Goal: Task Accomplishment & Management: Use online tool/utility

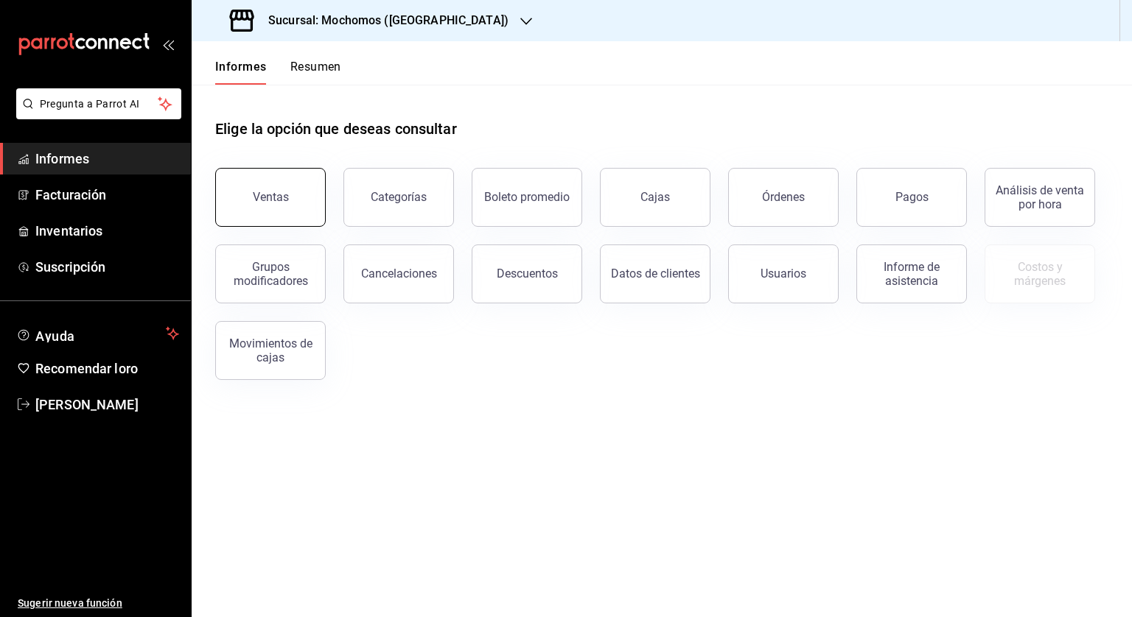
click at [264, 202] on font "Ventas" at bounding box center [271, 197] width 36 height 14
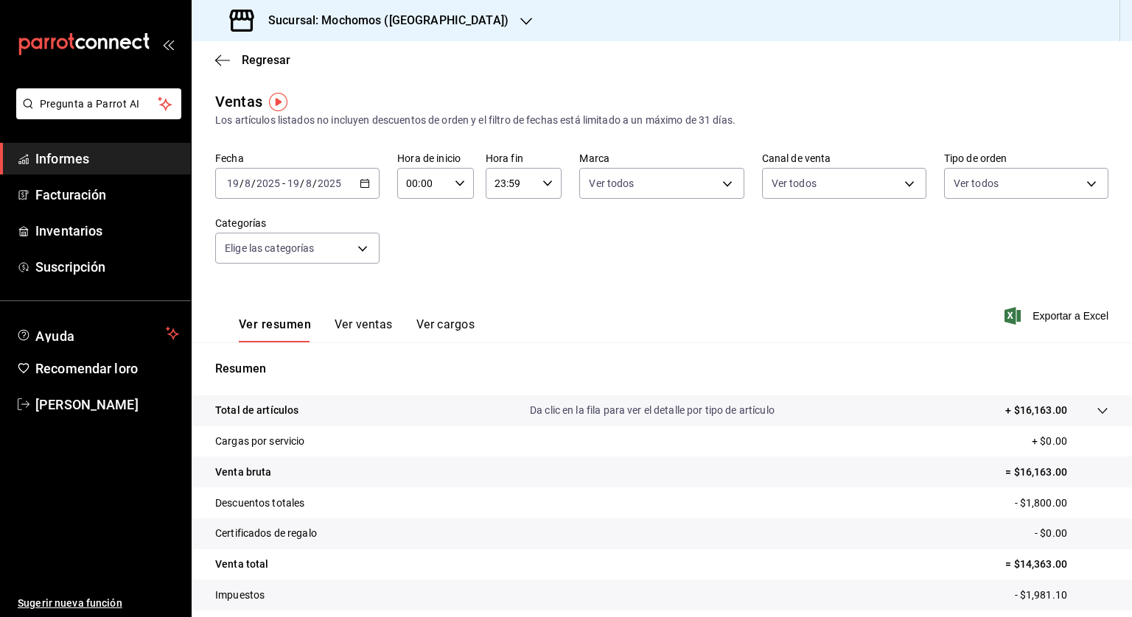
click at [362, 179] on icon "button" at bounding box center [365, 183] width 10 height 10
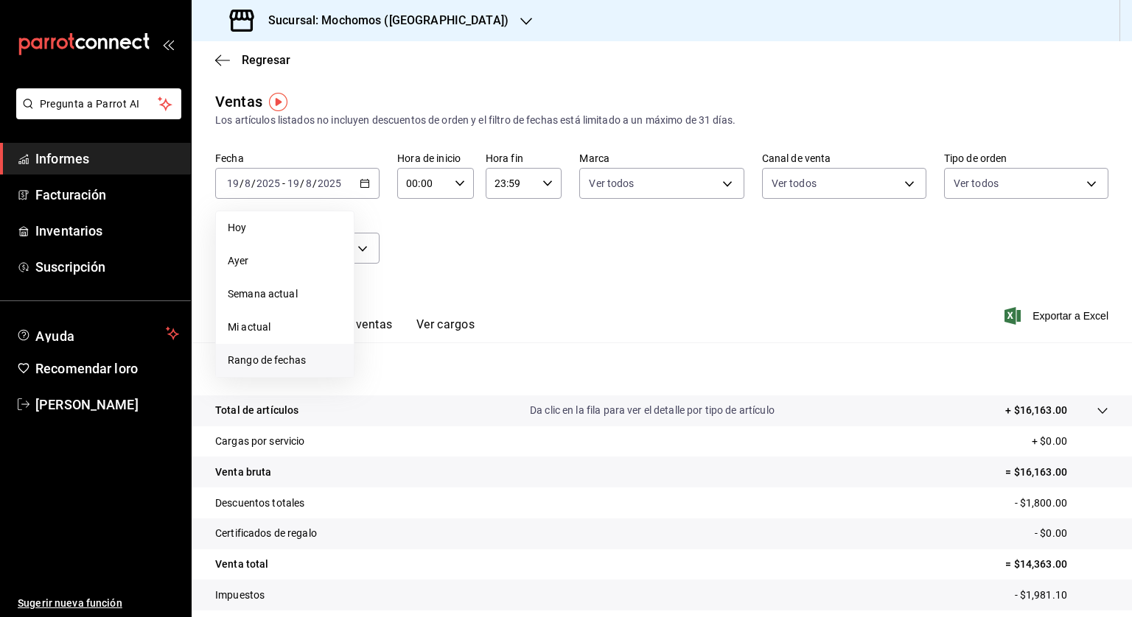
click at [273, 350] on li "Rango de fechas" at bounding box center [285, 360] width 138 height 33
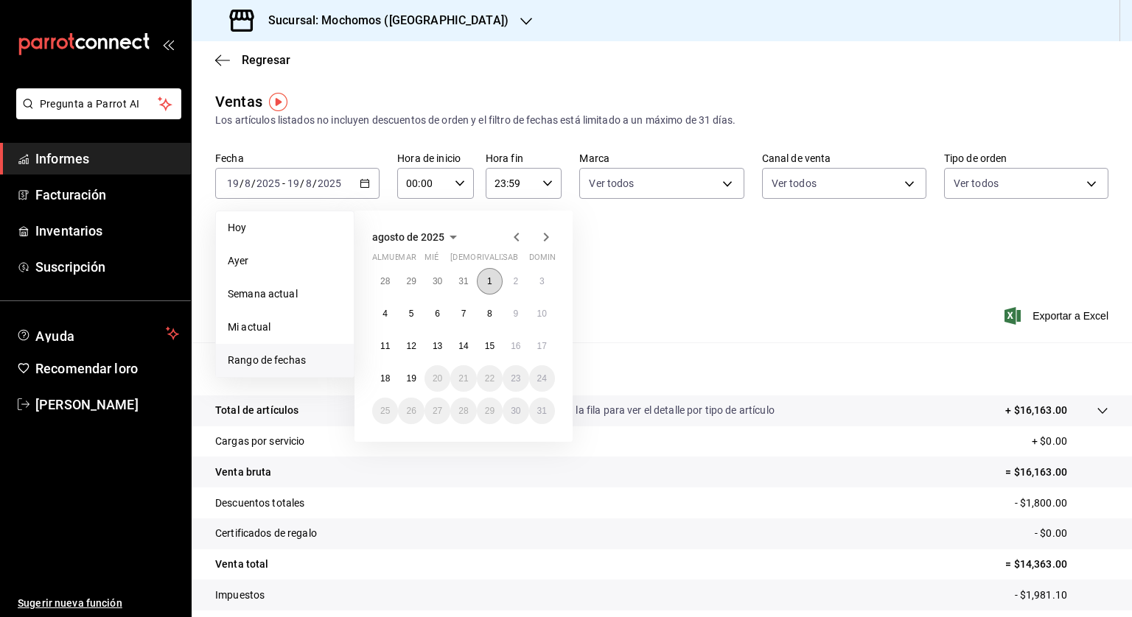
click at [489, 282] on font "1" at bounding box center [489, 281] width 5 height 10
click at [407, 377] on font "19" at bounding box center [411, 379] width 10 height 10
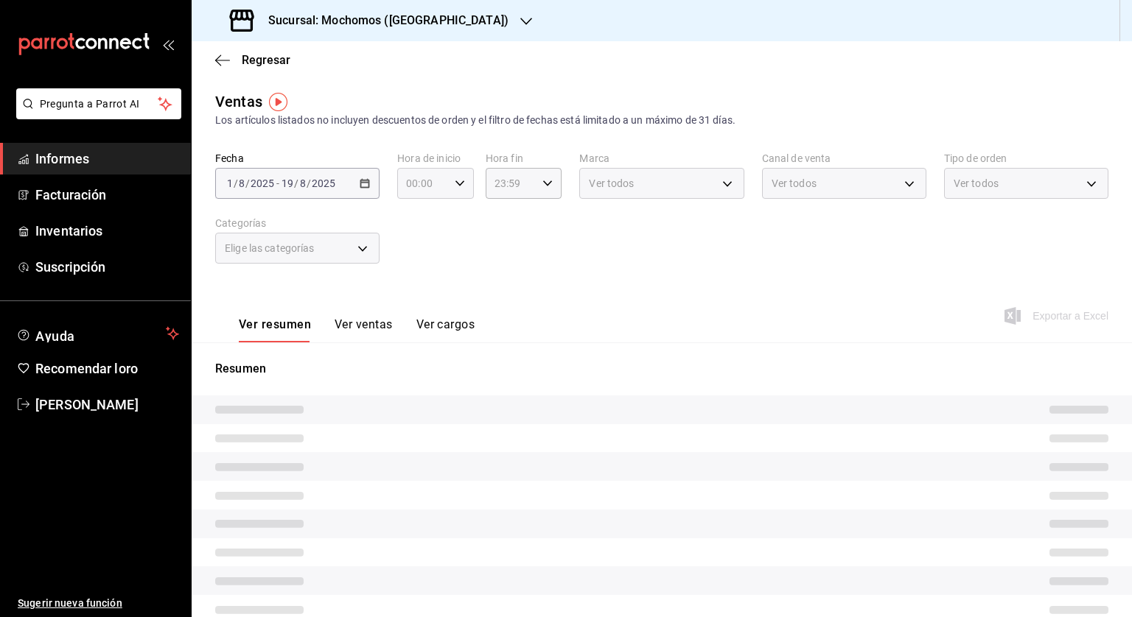
click at [463, 180] on div "00:00 Hora de inicio" at bounding box center [435, 183] width 77 height 31
drag, startPoint x: 463, startPoint y: 180, endPoint x: 452, endPoint y: 191, distance: 15.1
click at [456, 187] on div at bounding box center [566, 308] width 1132 height 617
click at [457, 184] on \(Stroke\) "button" at bounding box center [459, 183] width 9 height 5
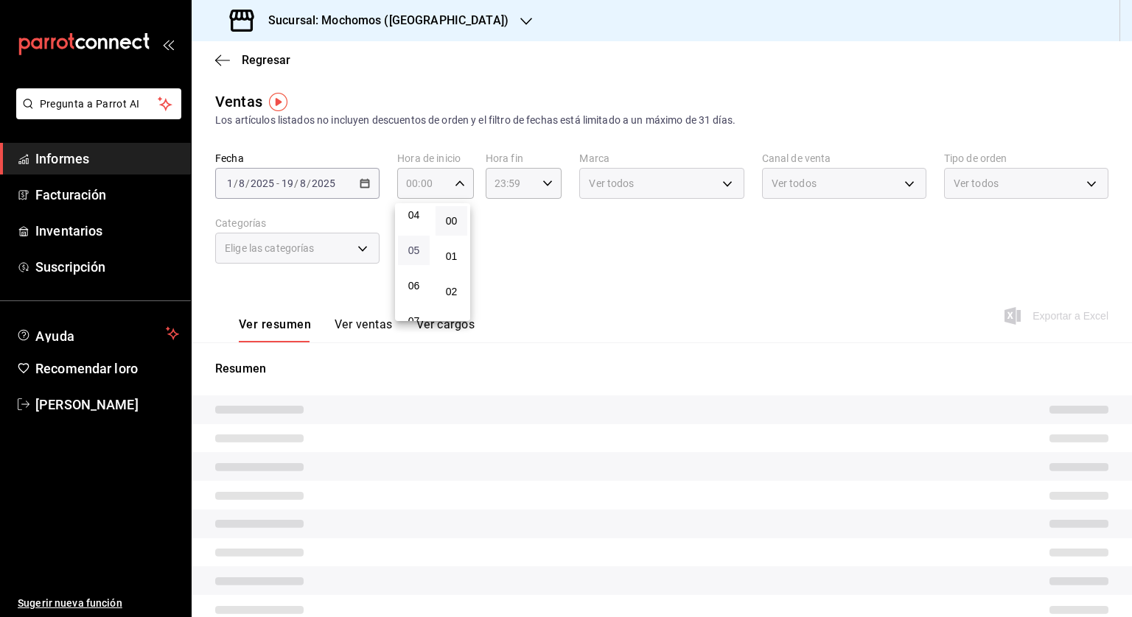
click at [413, 249] on font "05" at bounding box center [414, 251] width 12 height 12
type input "05:00"
click at [545, 182] on div at bounding box center [566, 308] width 1132 height 617
click at [542, 186] on icon "button" at bounding box center [547, 183] width 10 height 10
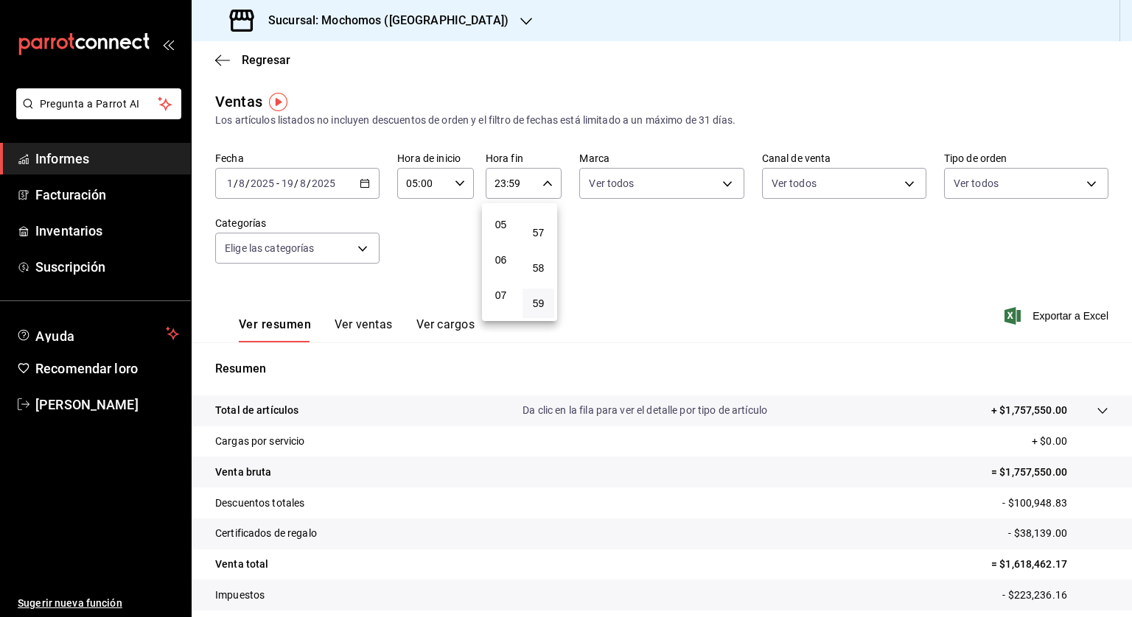
scroll to position [155, 0]
click at [504, 208] on font "04" at bounding box center [501, 207] width 12 height 12
type input "04:59"
click at [701, 265] on div at bounding box center [566, 308] width 1132 height 617
click at [1060, 317] on font "Exportar a Excel" at bounding box center [1070, 316] width 76 height 12
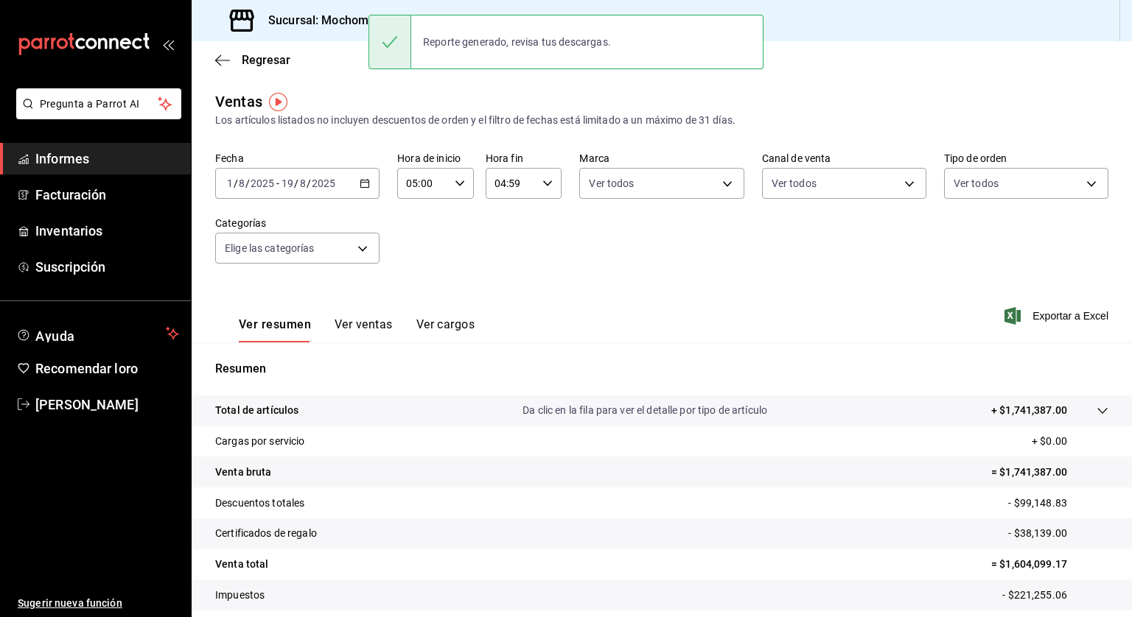
click at [317, 26] on font "Sucursal: Mochomos ([GEOGRAPHIC_DATA])" at bounding box center [388, 20] width 240 height 14
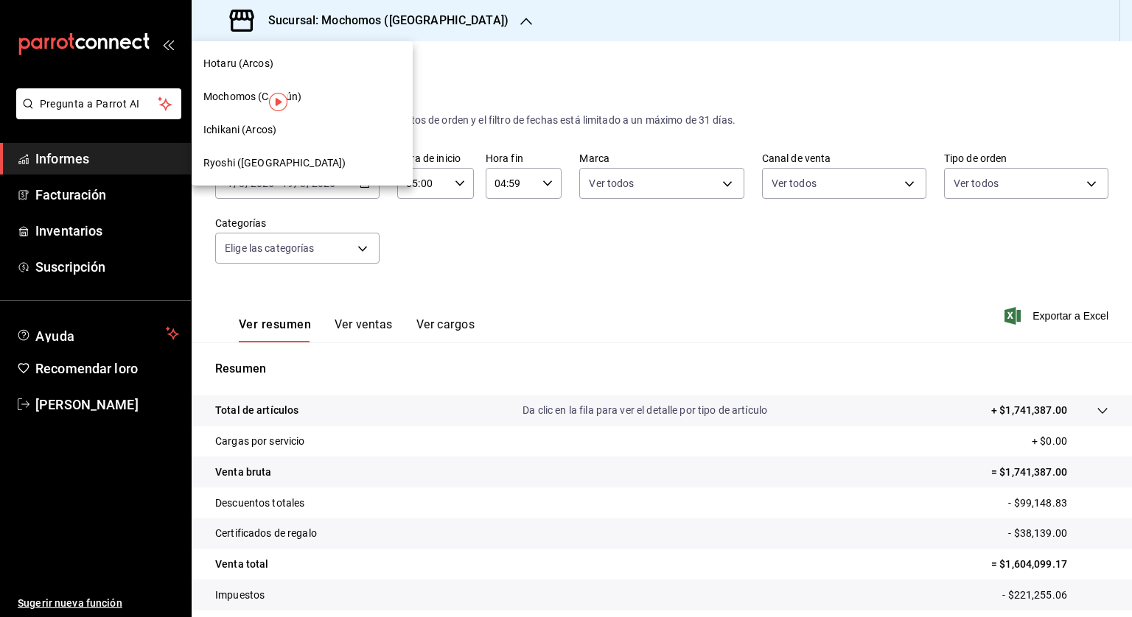
click at [239, 61] on font "Hotaru (Arcos)" at bounding box center [238, 63] width 70 height 12
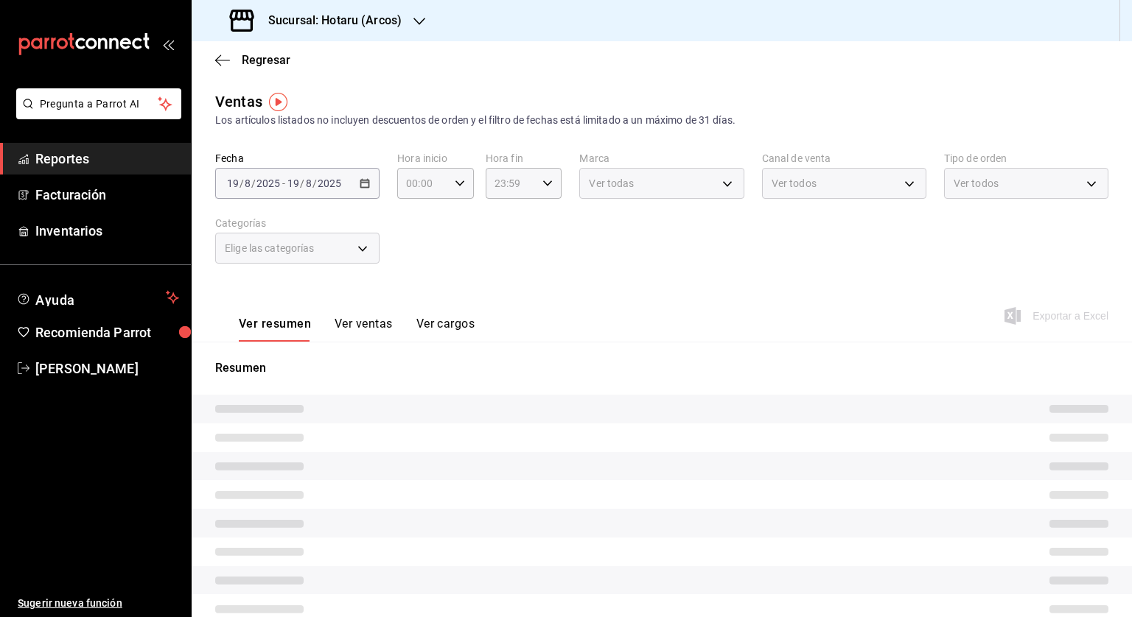
type input "05:00"
type input "04:59"
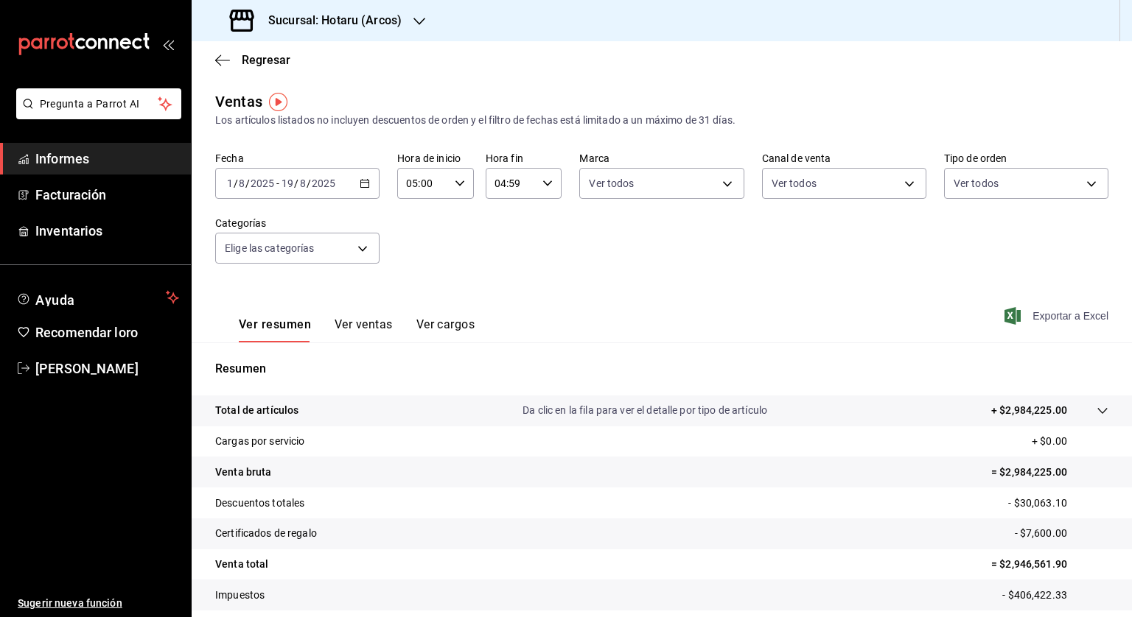
click at [1063, 318] on font "Exportar a Excel" at bounding box center [1070, 316] width 76 height 12
click at [332, 20] on font "Sucursal: Hotaru (Arcos)" at bounding box center [334, 20] width 133 height 14
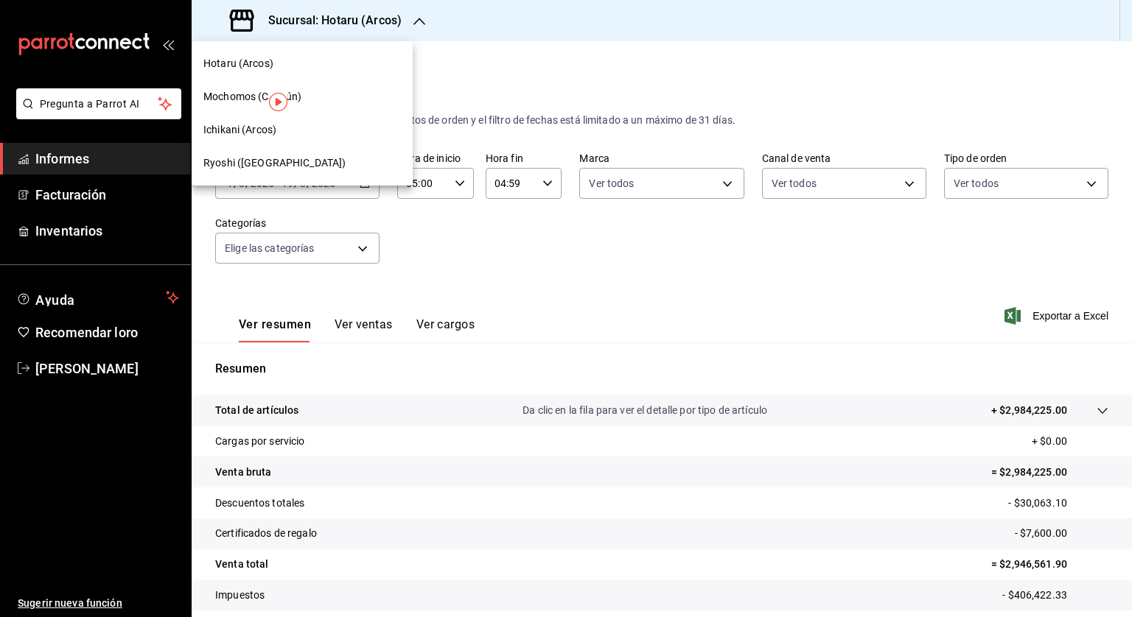
click at [303, 122] on div "Ichikani (Arcos)" at bounding box center [301, 129] width 197 height 15
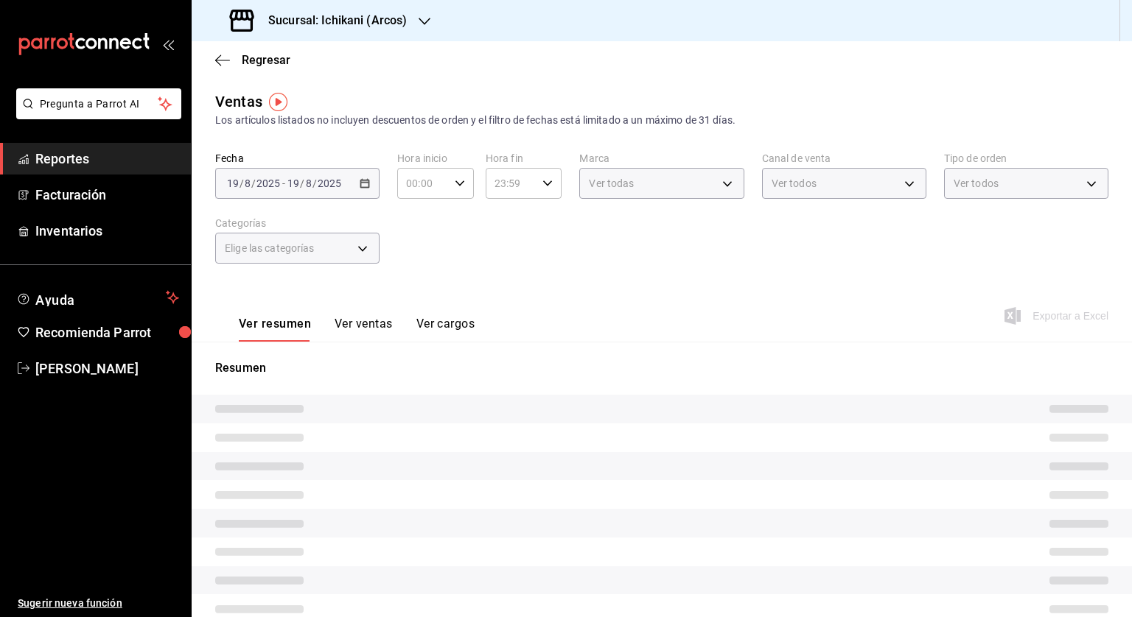
type input "05:00"
type input "04:59"
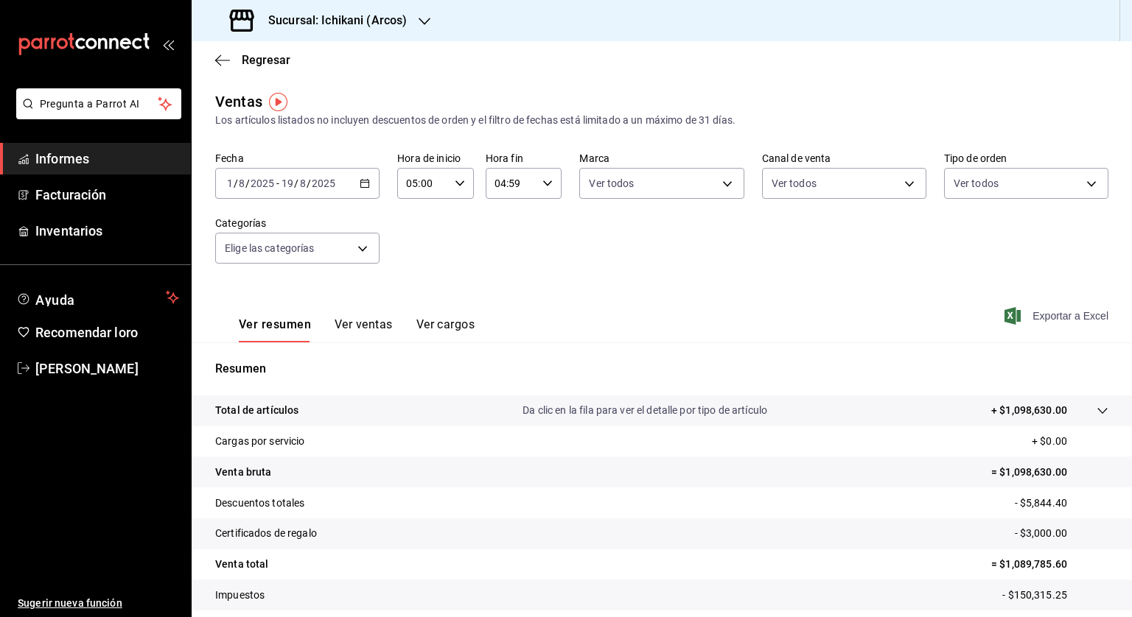
click at [1056, 312] on font "Exportar a Excel" at bounding box center [1070, 316] width 76 height 12
click at [305, 13] on font "Sucursal: Ichikani (Arcos)" at bounding box center [337, 20] width 139 height 14
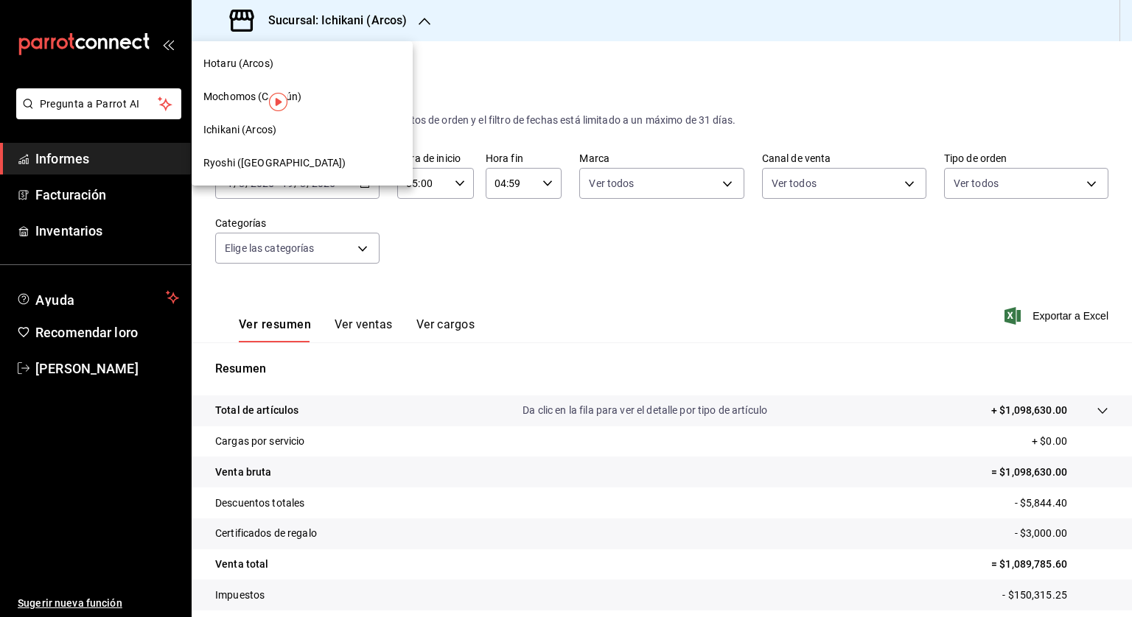
click at [326, 164] on div "Ryoshi ([GEOGRAPHIC_DATA])" at bounding box center [301, 162] width 197 height 15
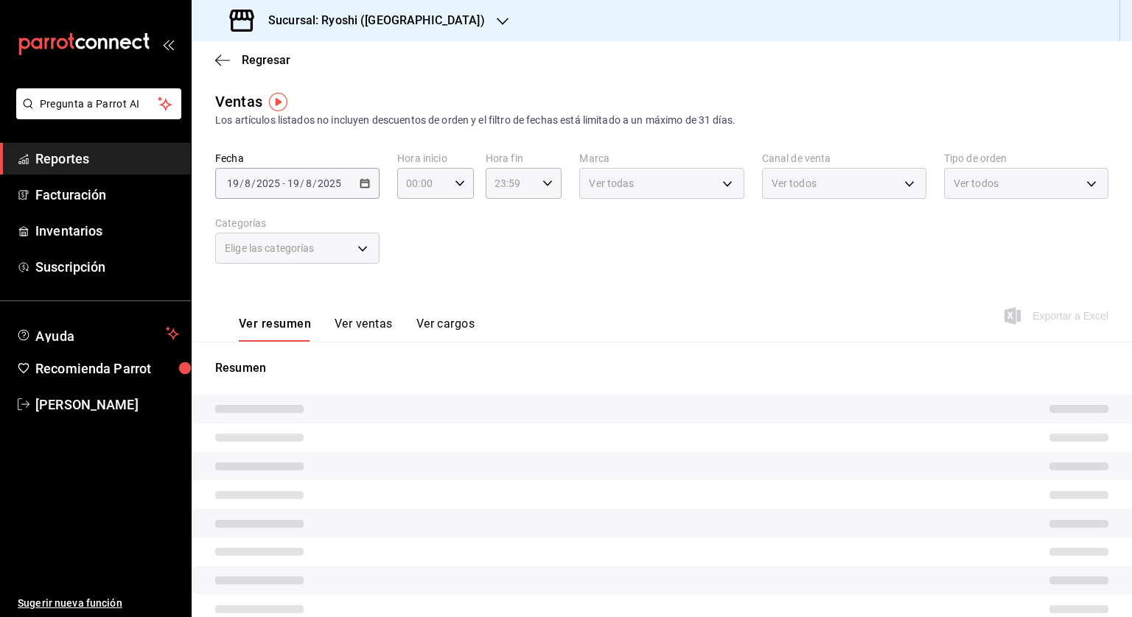
type input "05:00"
type input "04:59"
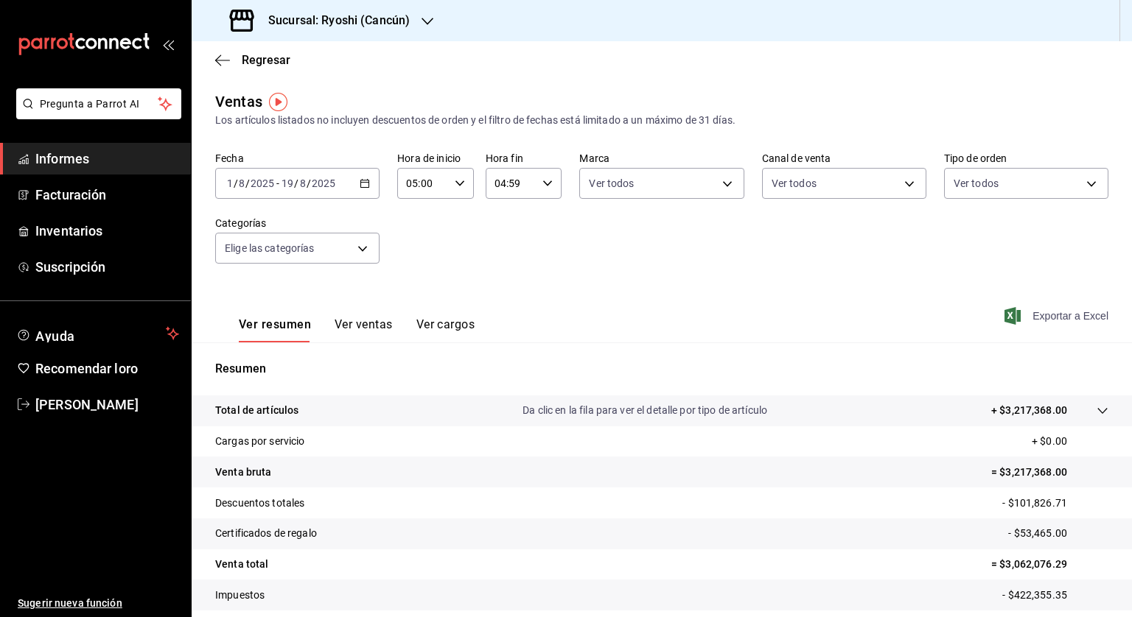
click at [1082, 315] on font "Exportar a Excel" at bounding box center [1070, 316] width 76 height 12
